Goal: Check status: Check status

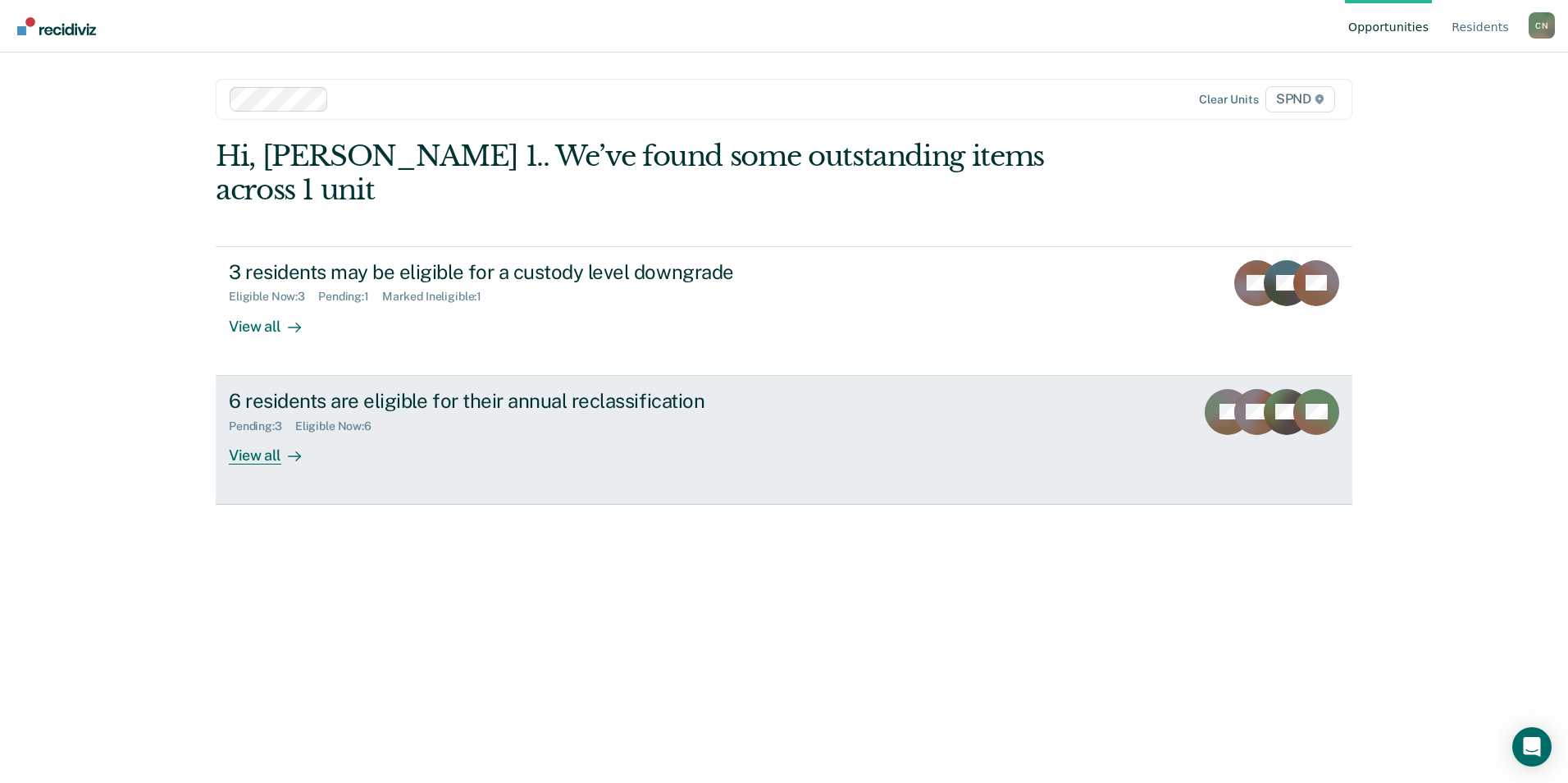
click at [261, 433] on div "View all" at bounding box center [274, 449] width 92 height 32
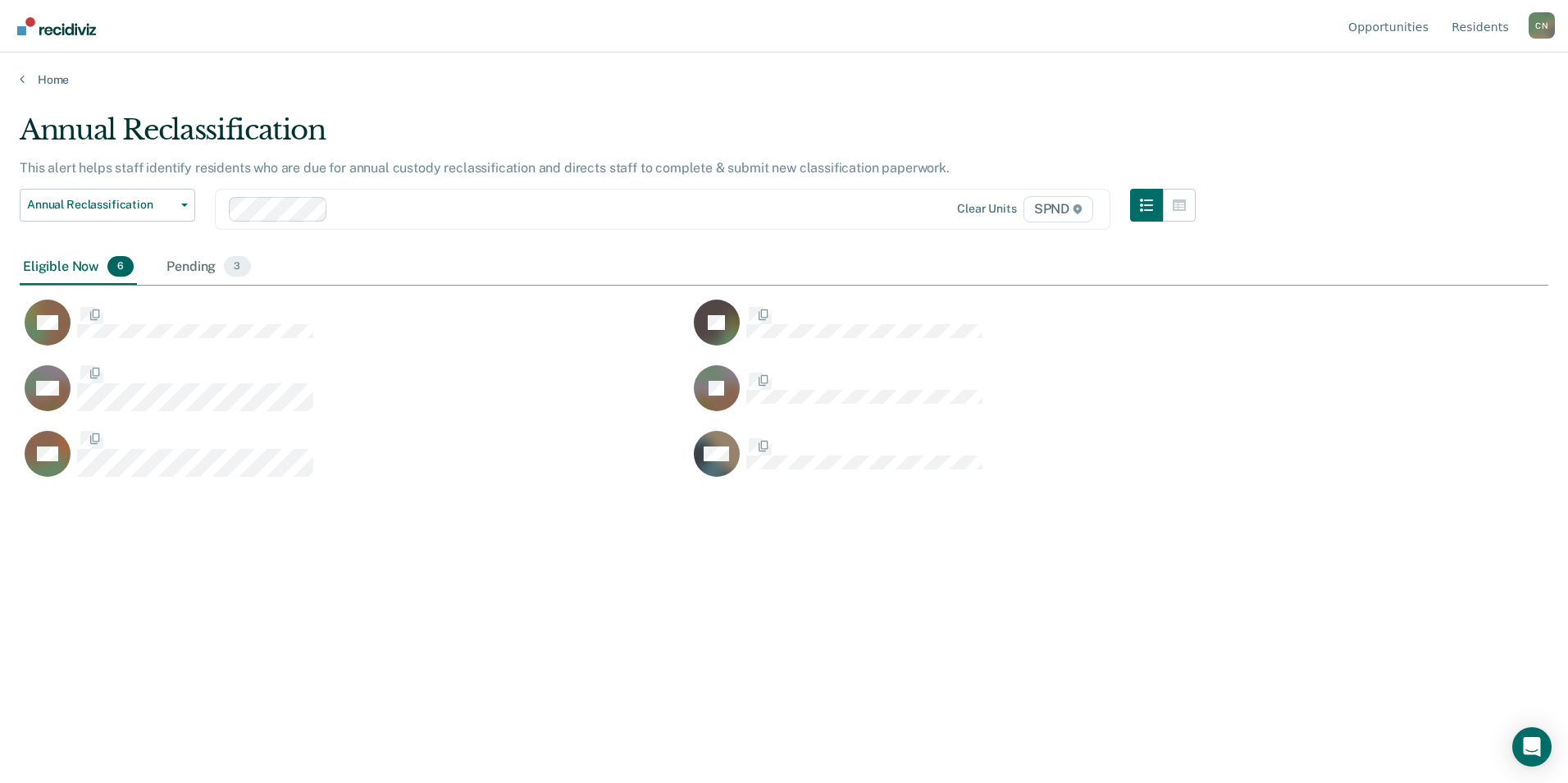
scroll to position [534, 1516]
